Goal: Check status: Check status

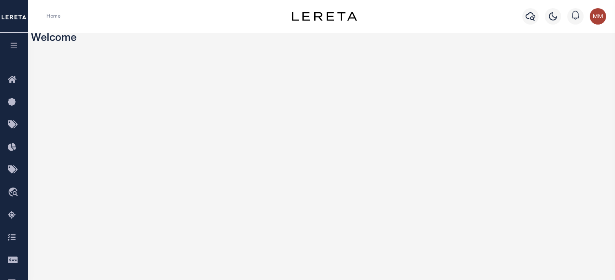
click at [13, 42] on icon "button" at bounding box center [13, 45] width 9 height 7
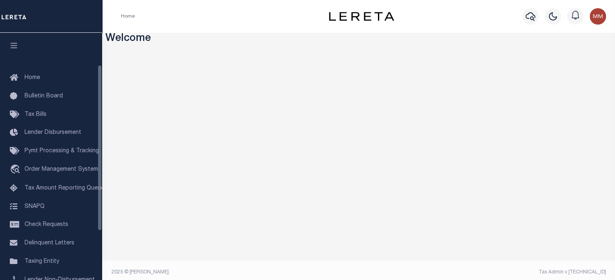
scroll to position [82, 0]
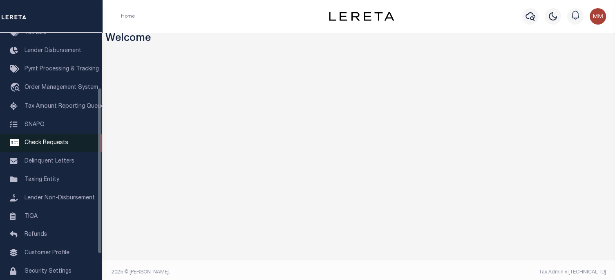
click at [40, 145] on span "Check Requests" at bounding box center [47, 143] width 44 height 6
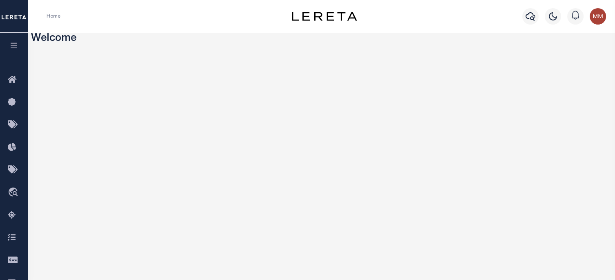
click at [9, 44] on icon "button" at bounding box center [13, 45] width 9 height 7
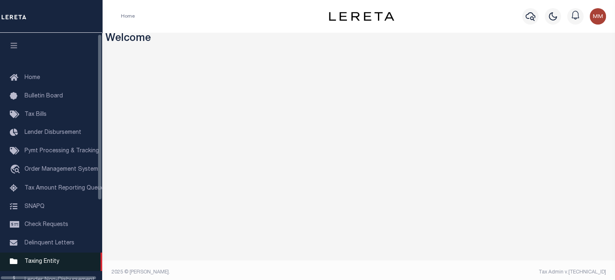
scroll to position [114, 0]
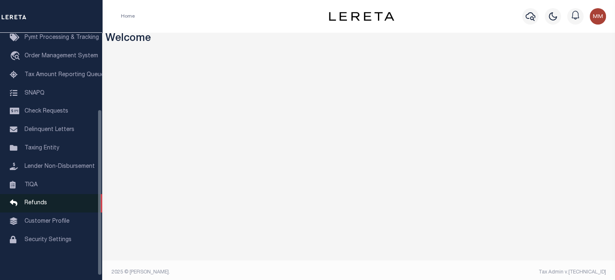
click at [38, 204] on link "Refunds" at bounding box center [51, 203] width 102 height 18
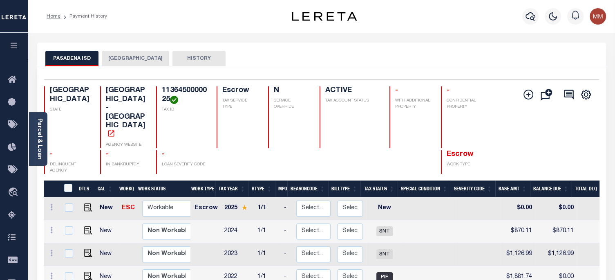
click at [14, 49] on icon "button" at bounding box center [13, 45] width 9 height 7
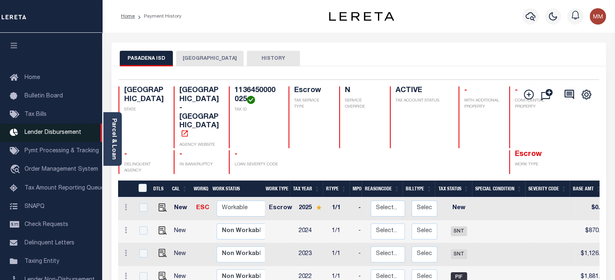
click at [53, 132] on span "Lender Disbursement" at bounding box center [53, 133] width 57 height 6
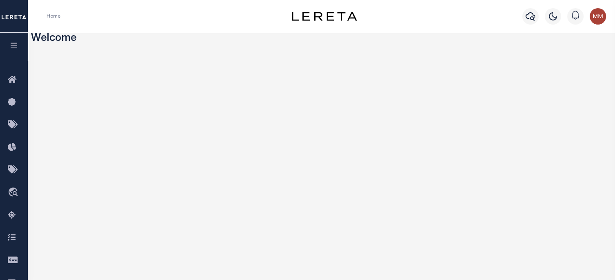
click at [15, 49] on icon "button" at bounding box center [13, 45] width 9 height 7
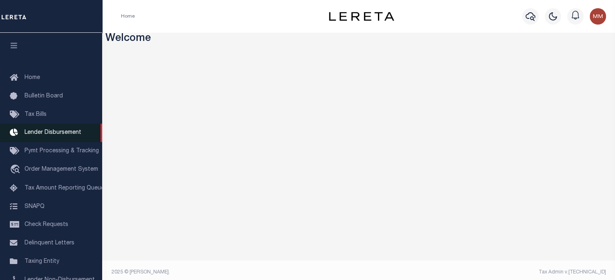
click at [35, 135] on span "Lender Disbursement" at bounding box center [53, 133] width 57 height 6
